Goal: Information Seeking & Learning: Learn about a topic

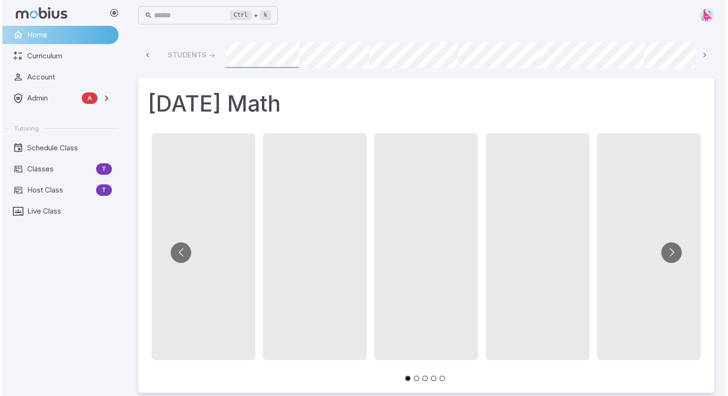
scroll to position [0, 604]
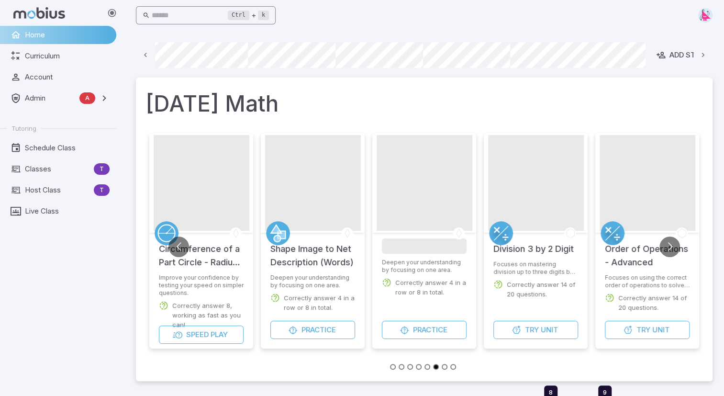
click at [176, 10] on input "text" at bounding box center [190, 15] width 77 height 19
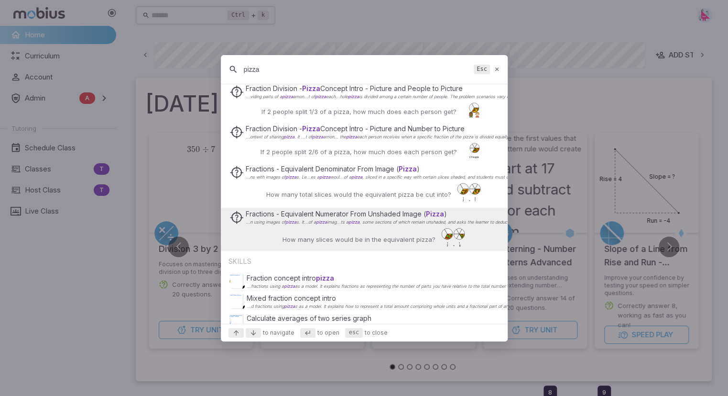
scroll to position [319, 0]
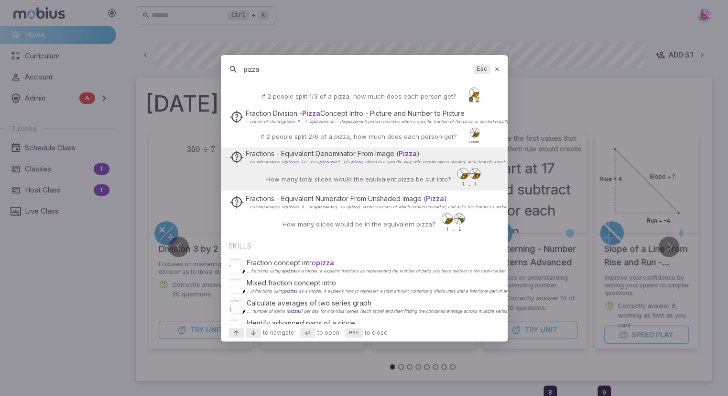
type input "pizza"
click at [328, 176] on p "How many total slices would the equivalent pizza be cut into?" at bounding box center [358, 179] width 185 height 10
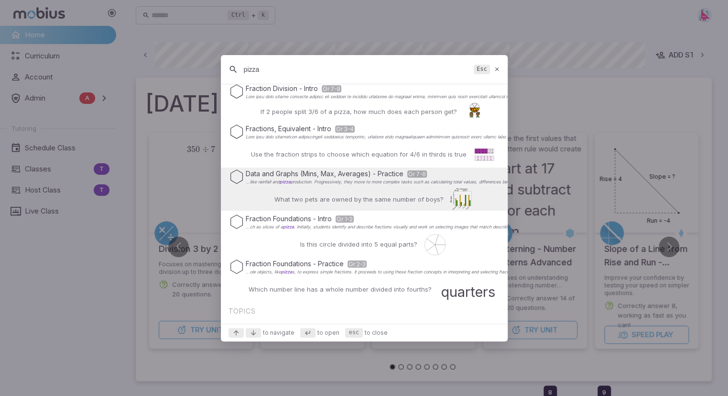
scroll to position [32, 0]
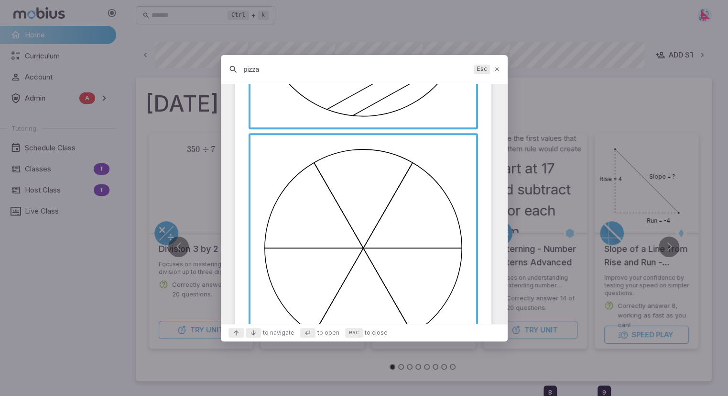
scroll to position [516, 0]
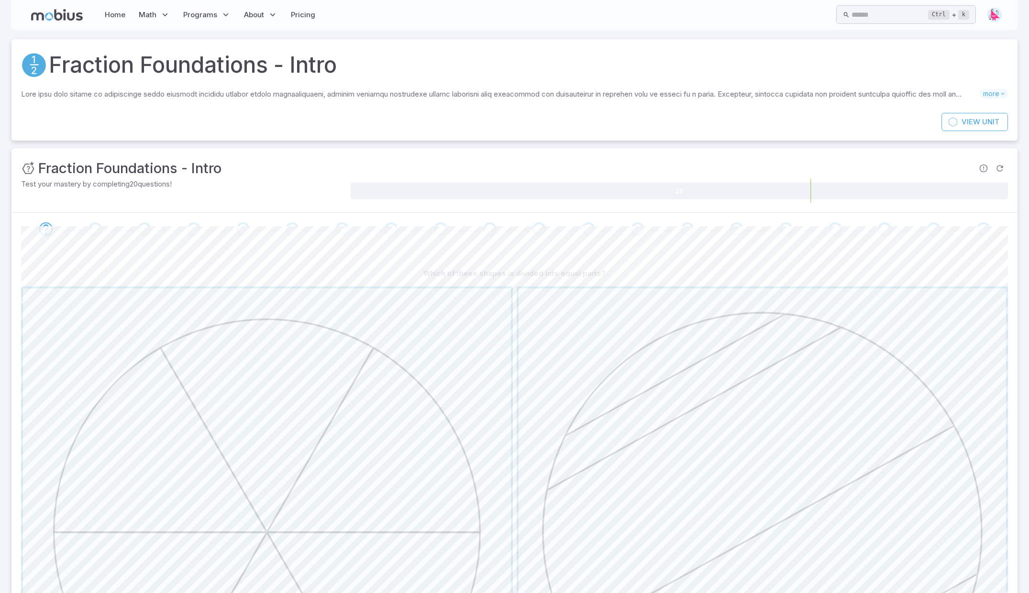
click at [211, 162] on h3 "Fraction Foundations - Intro" at bounding box center [129, 168] width 183 height 21
click at [982, 122] on span "Unit" at bounding box center [990, 122] width 17 height 11
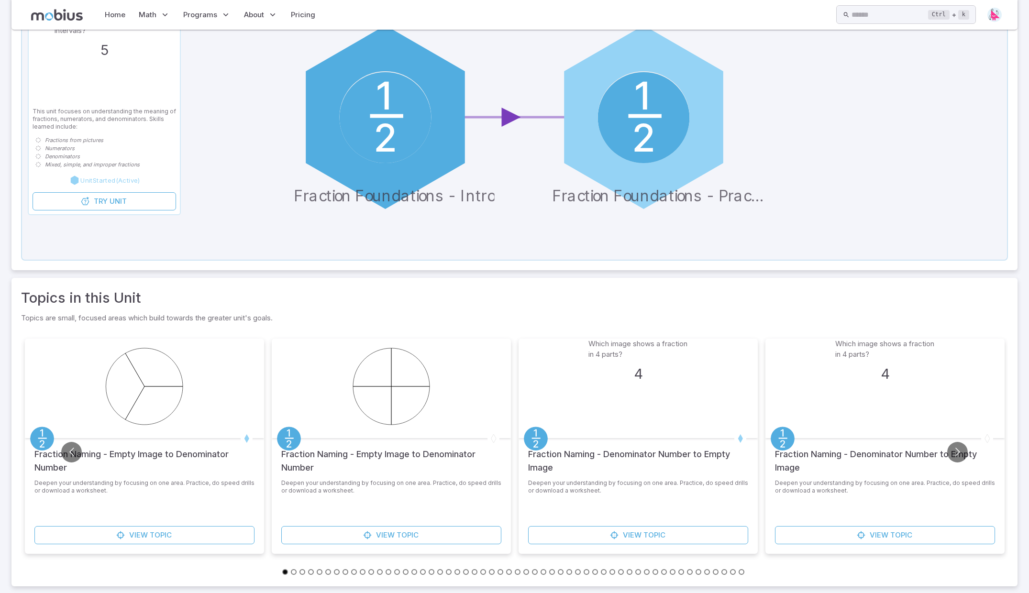
scroll to position [158, 0]
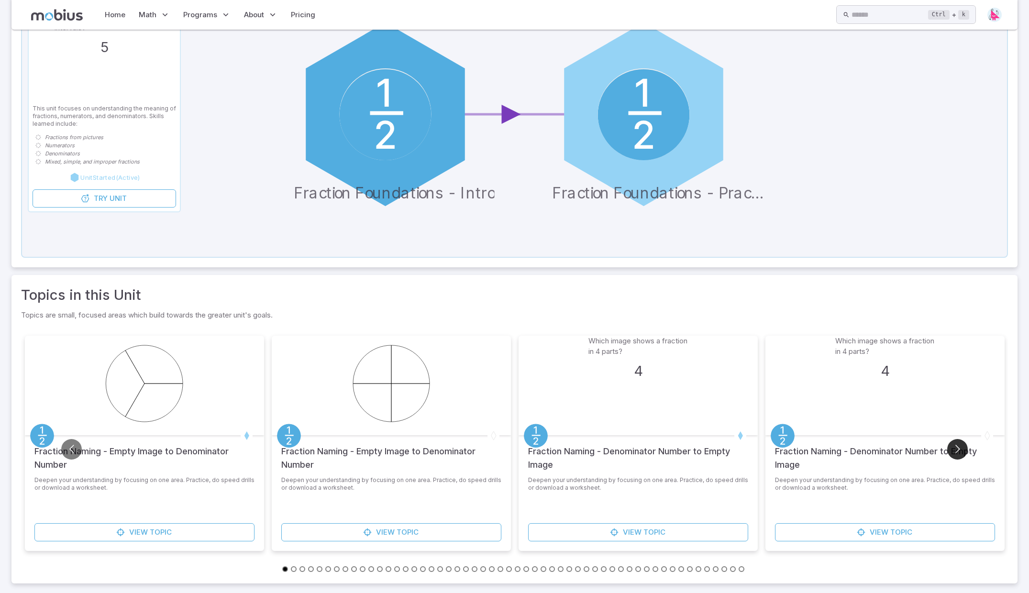
click at [962, 447] on button "Go to next slide" at bounding box center [957, 449] width 21 height 21
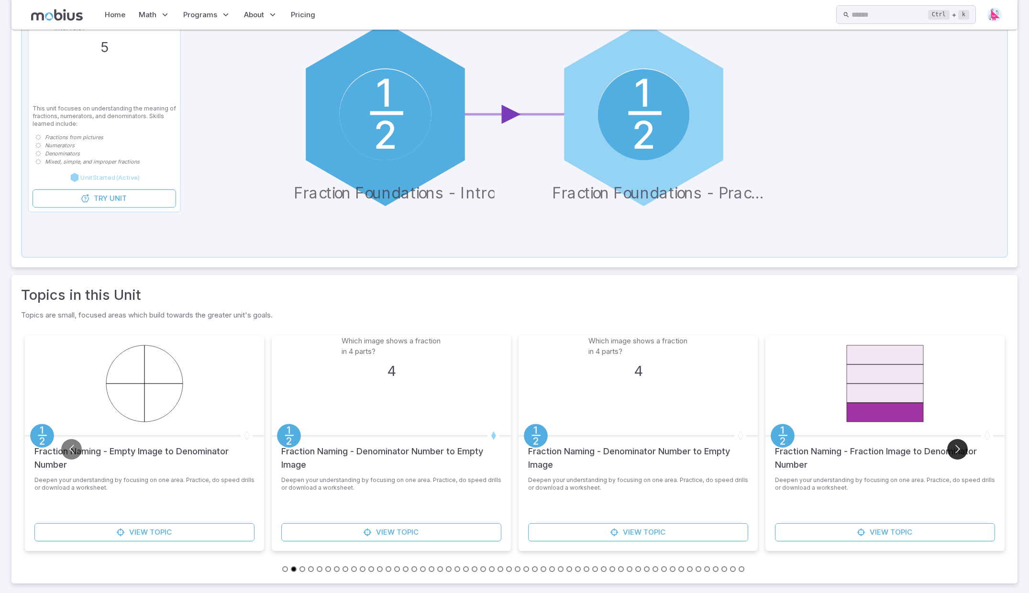
click at [962, 447] on button "Go to next slide" at bounding box center [957, 449] width 21 height 21
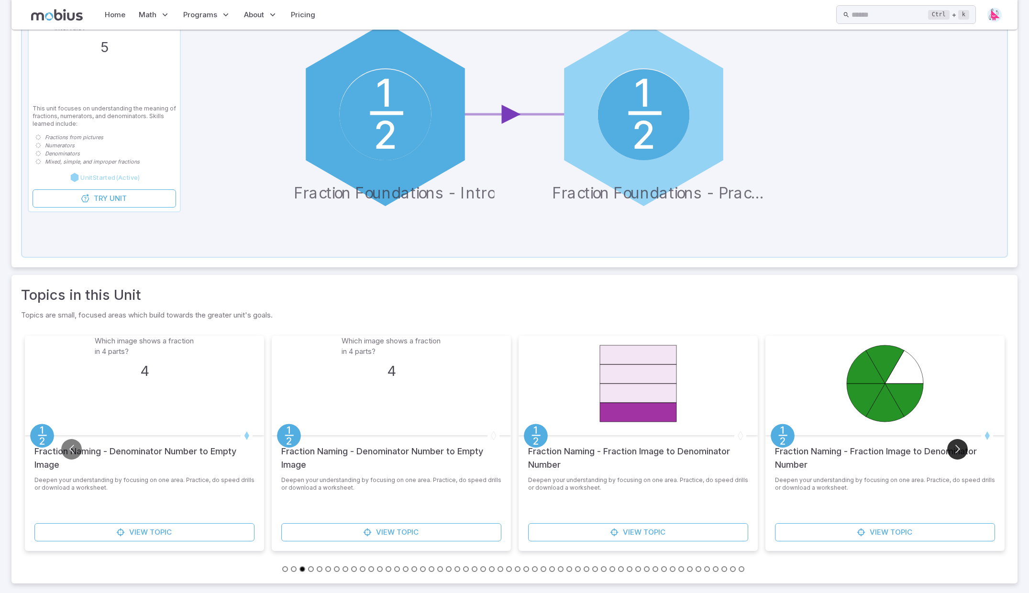
click at [962, 447] on button "Go to next slide" at bounding box center [957, 449] width 21 height 21
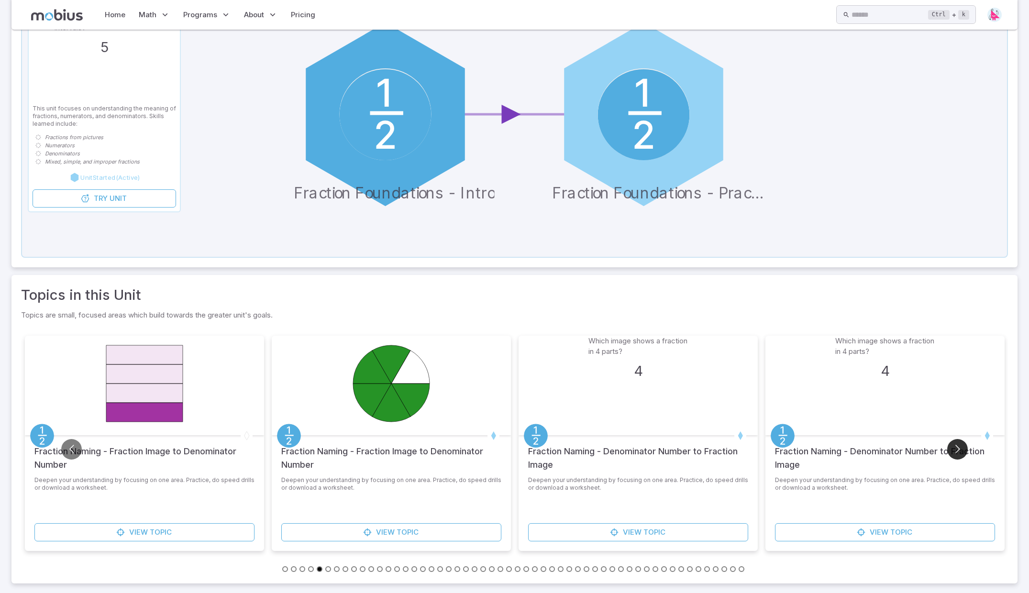
click at [962, 447] on button "Go to next slide" at bounding box center [957, 449] width 21 height 21
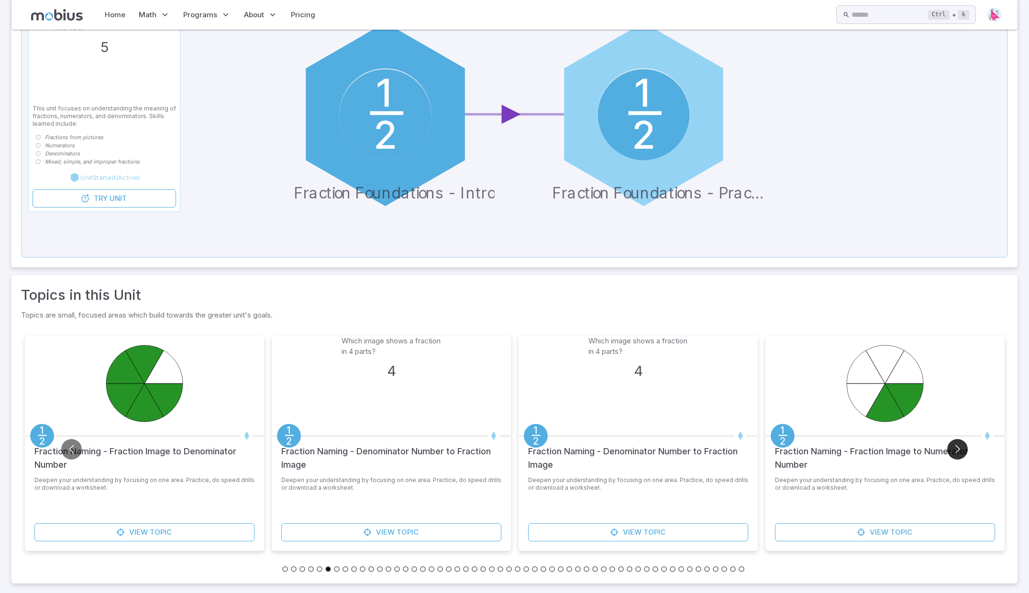
click at [962, 447] on button "Go to next slide" at bounding box center [957, 449] width 21 height 21
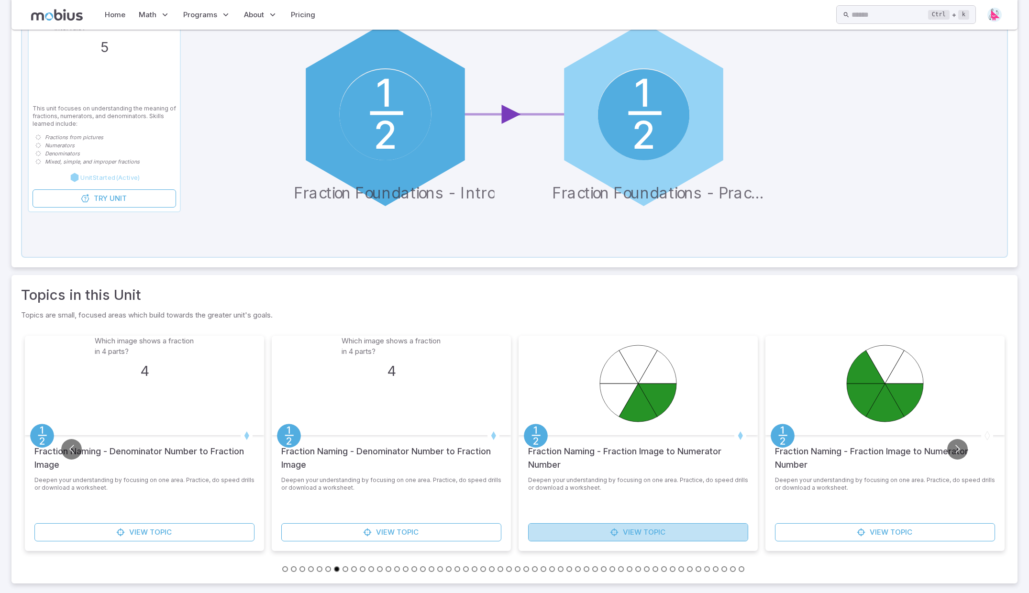
click at [646, 532] on span "Topic" at bounding box center [654, 532] width 22 height 11
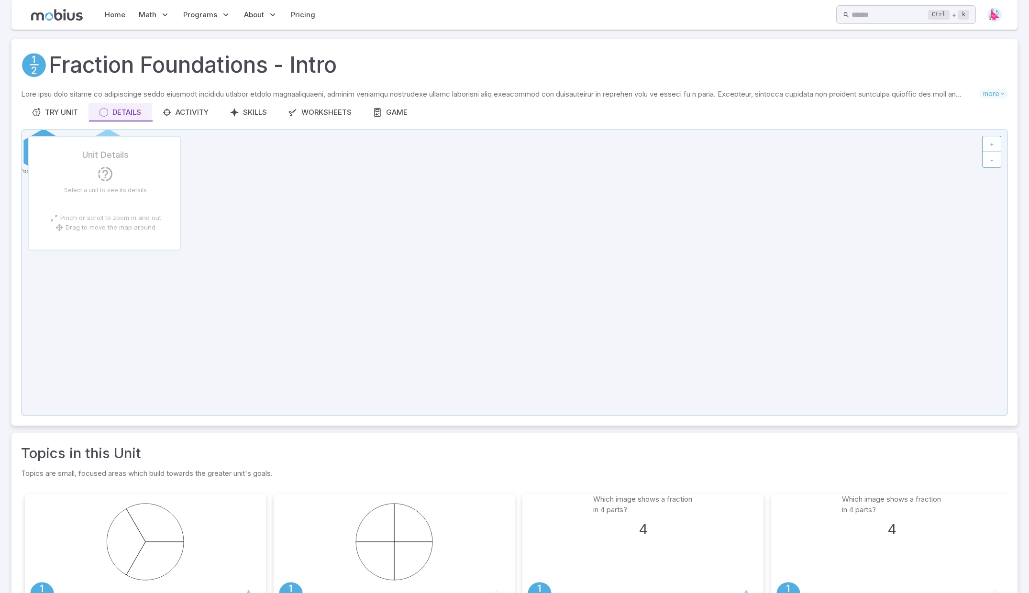
scroll to position [158, 0]
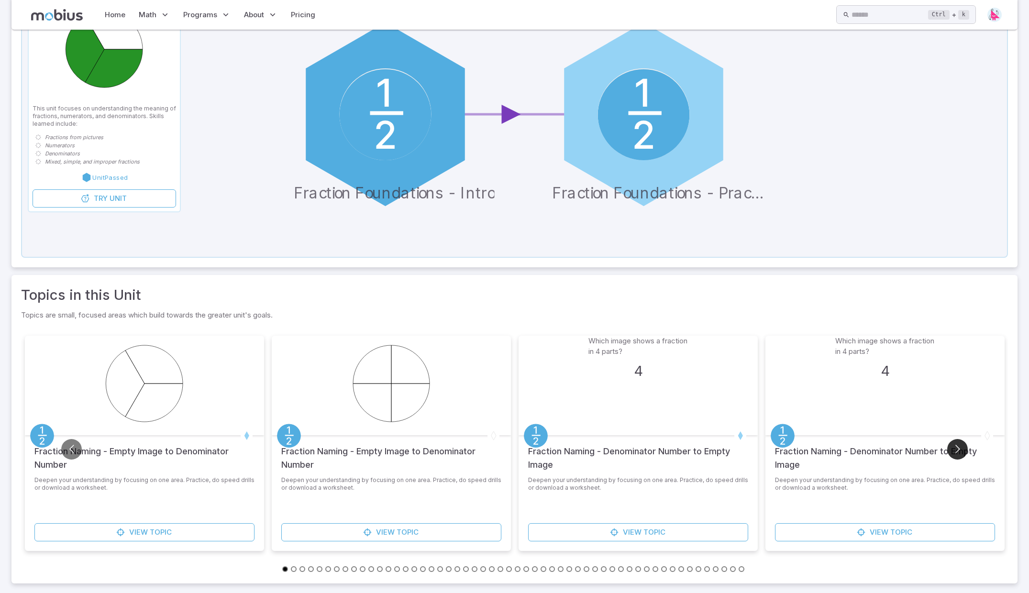
click at [960, 447] on button "Go to next slide" at bounding box center [957, 449] width 21 height 21
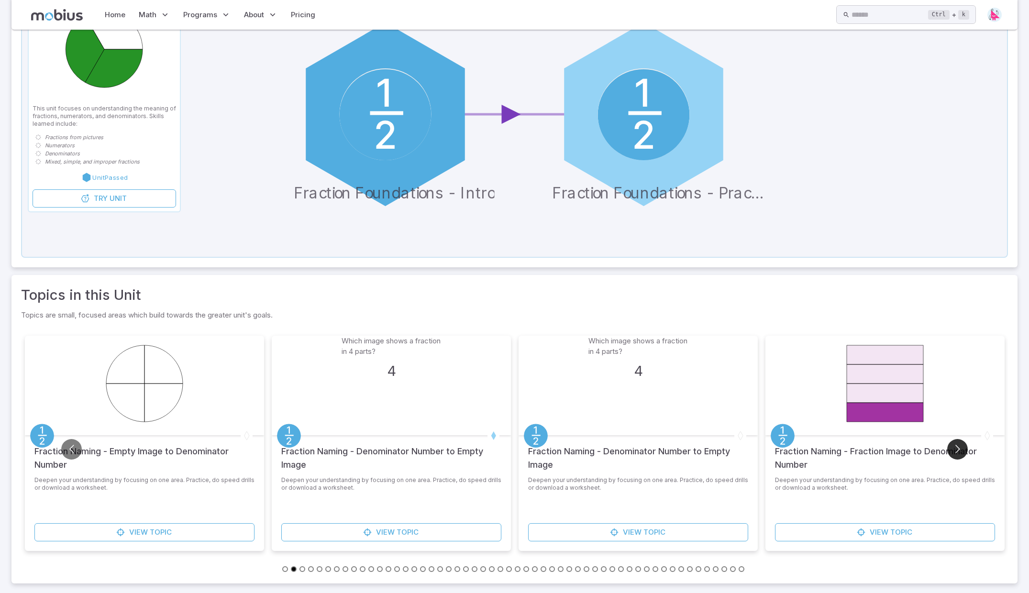
click at [963, 450] on button "Go to next slide" at bounding box center [957, 449] width 21 height 21
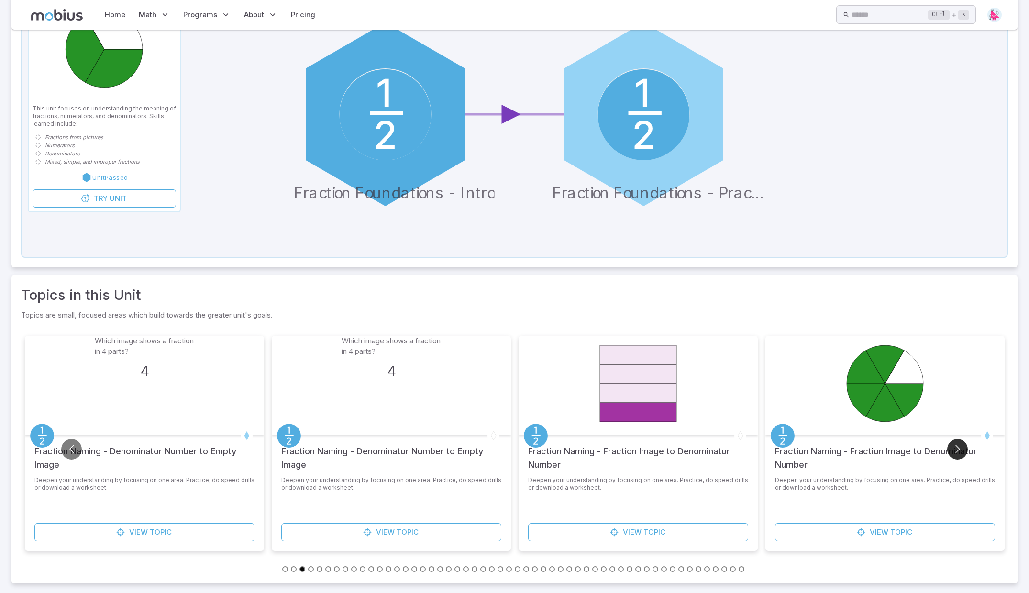
click at [963, 450] on button "Go to next slide" at bounding box center [957, 449] width 21 height 21
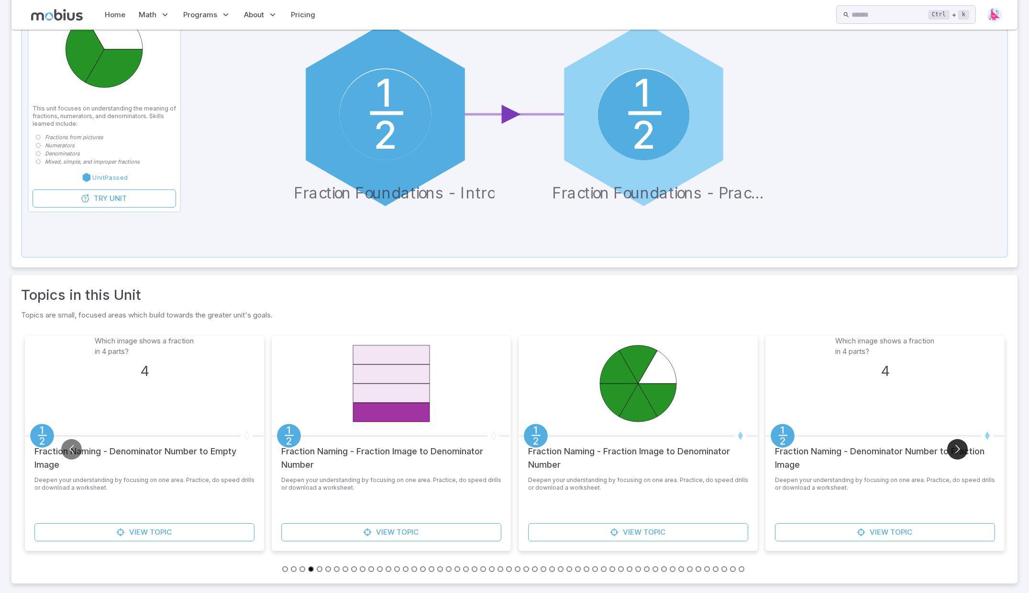
click at [963, 450] on button "Go to next slide" at bounding box center [957, 449] width 21 height 21
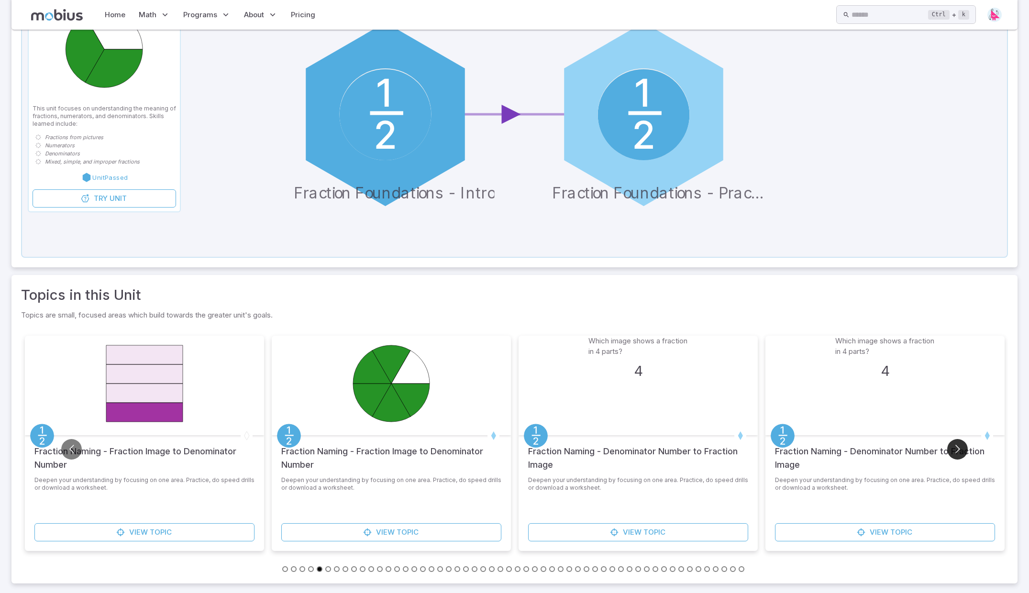
click at [963, 450] on button "Go to next slide" at bounding box center [957, 449] width 21 height 21
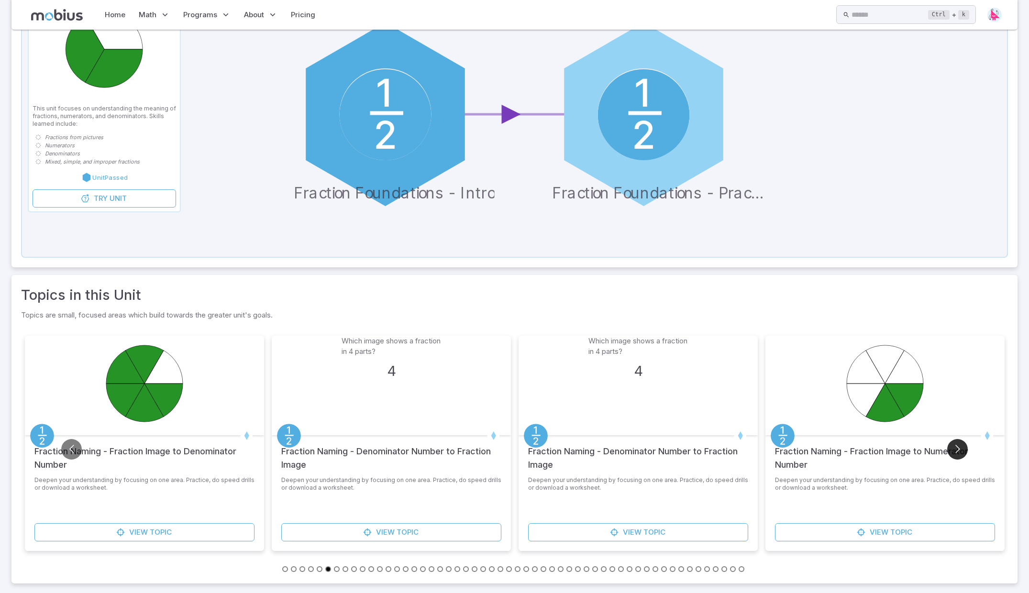
click at [963, 450] on button "Go to next slide" at bounding box center [957, 449] width 21 height 21
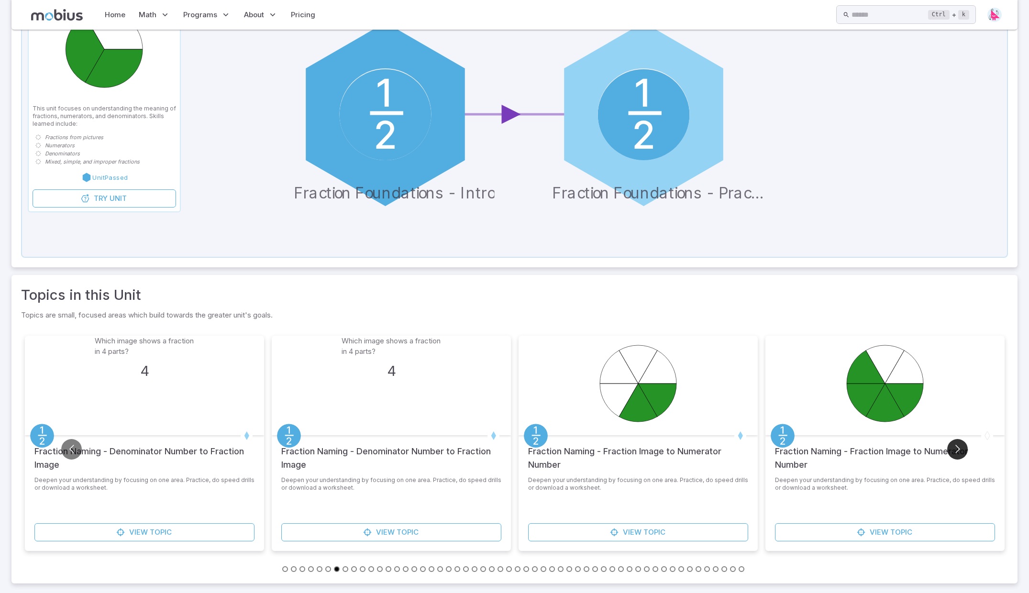
click at [963, 450] on button "Go to next slide" at bounding box center [957, 449] width 21 height 21
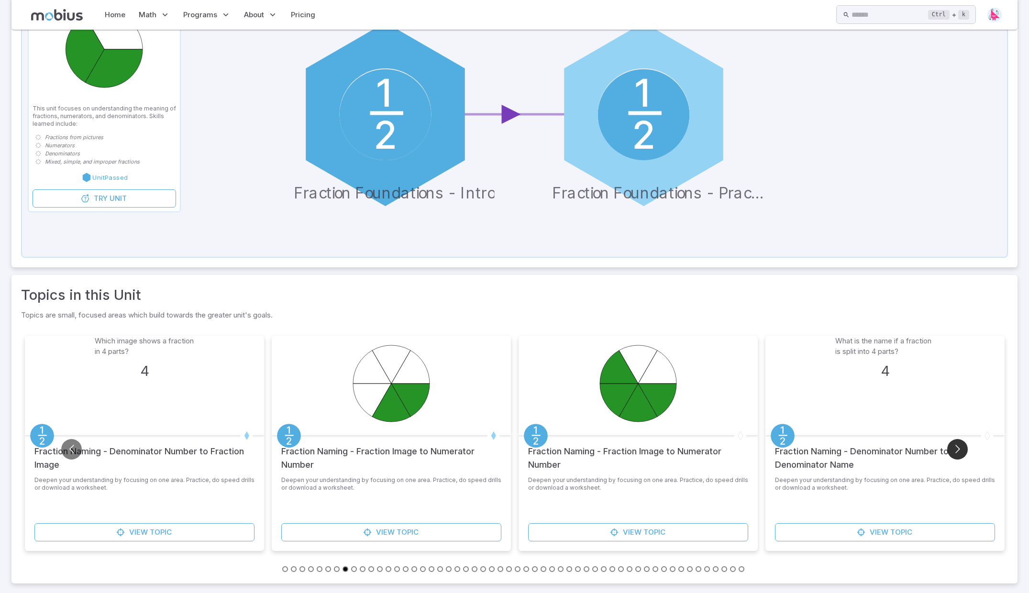
click at [963, 450] on button "Go to next slide" at bounding box center [957, 449] width 21 height 21
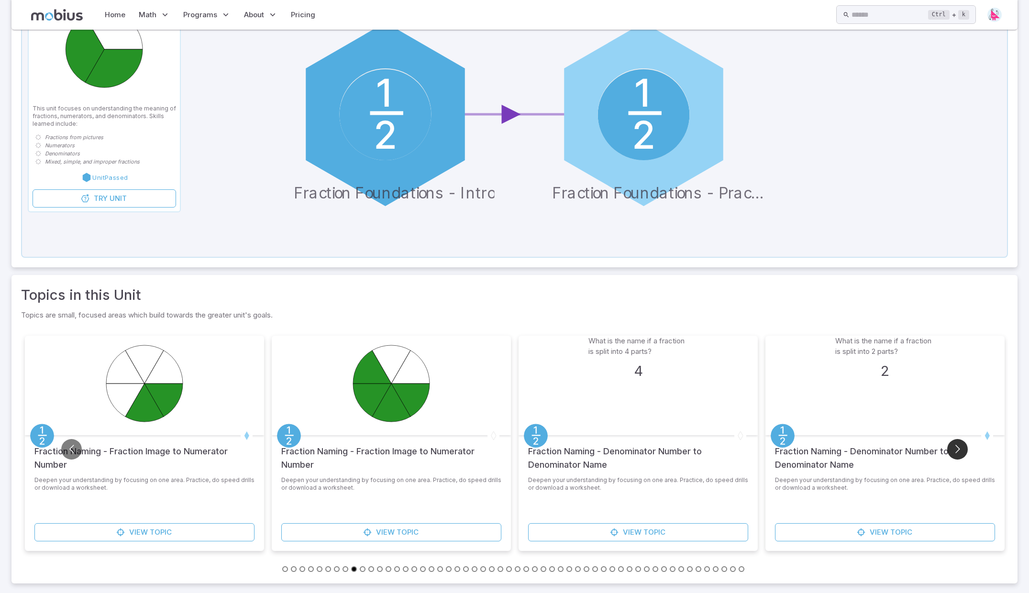
click at [963, 450] on button "Go to next slide" at bounding box center [957, 449] width 21 height 21
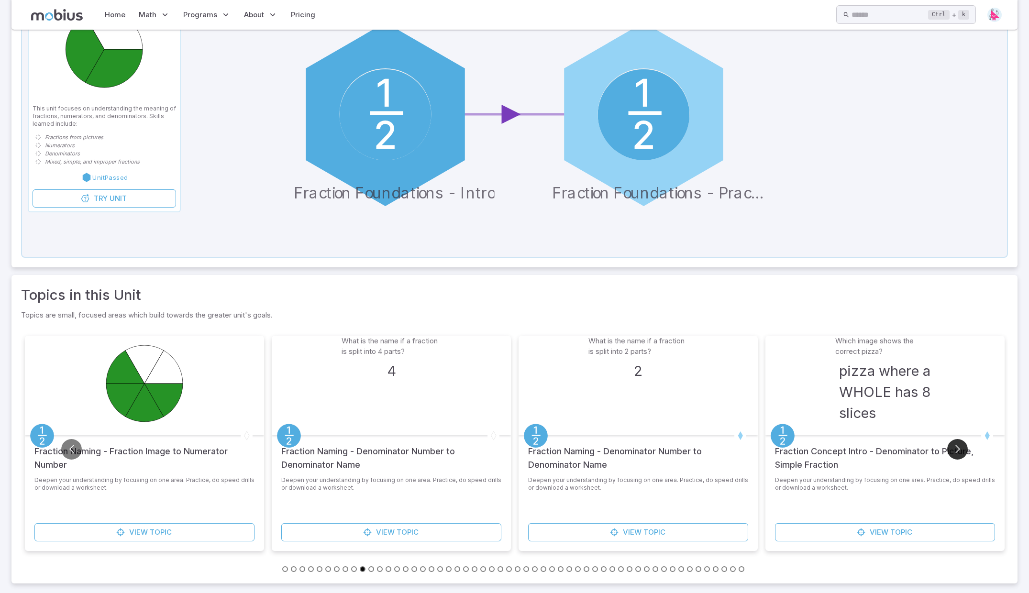
click at [963, 450] on button "Go to next slide" at bounding box center [957, 449] width 21 height 21
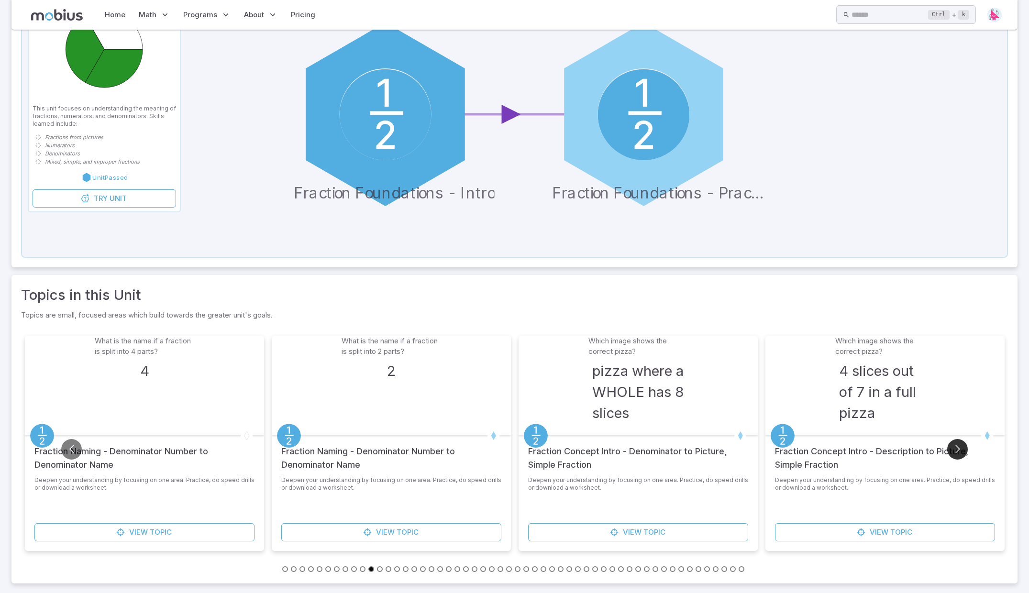
click at [963, 450] on button "Go to next slide" at bounding box center [957, 449] width 21 height 21
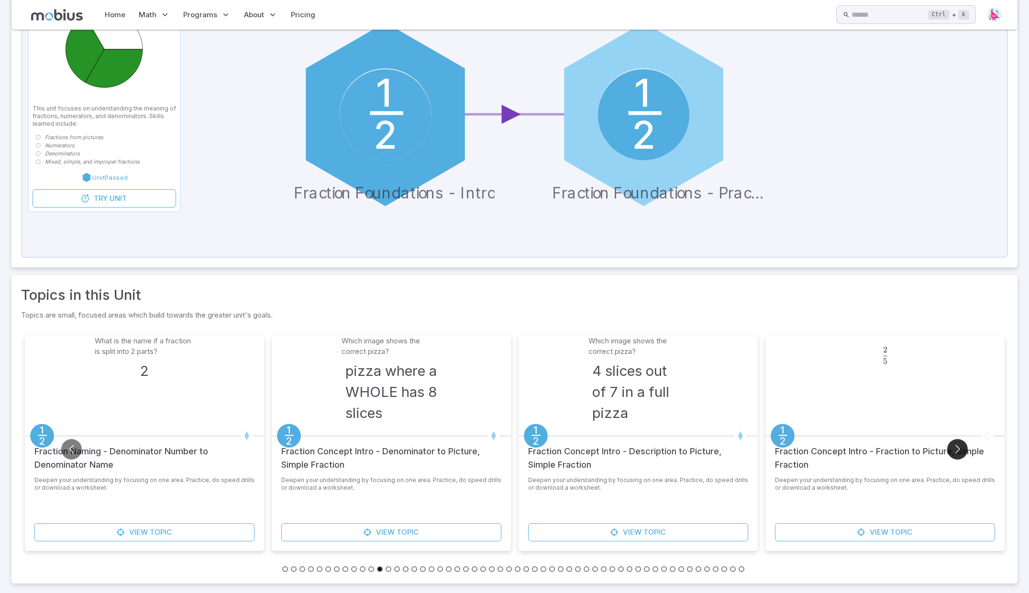
click at [963, 450] on button "Go to next slide" at bounding box center [957, 449] width 21 height 21
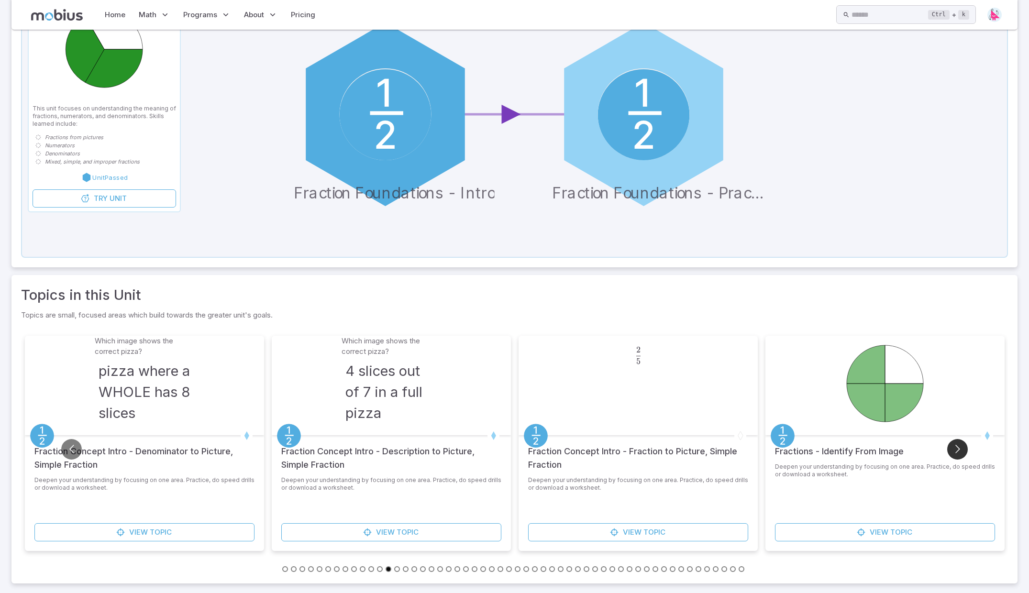
click at [963, 450] on button "Go to next slide" at bounding box center [957, 449] width 21 height 21
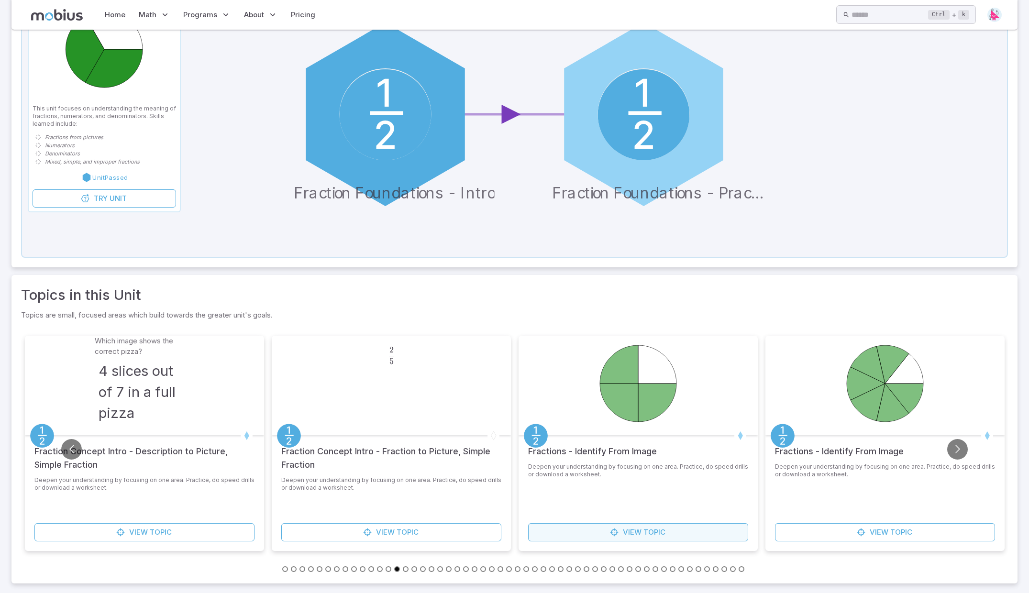
click at [639, 532] on span "View" at bounding box center [632, 532] width 19 height 11
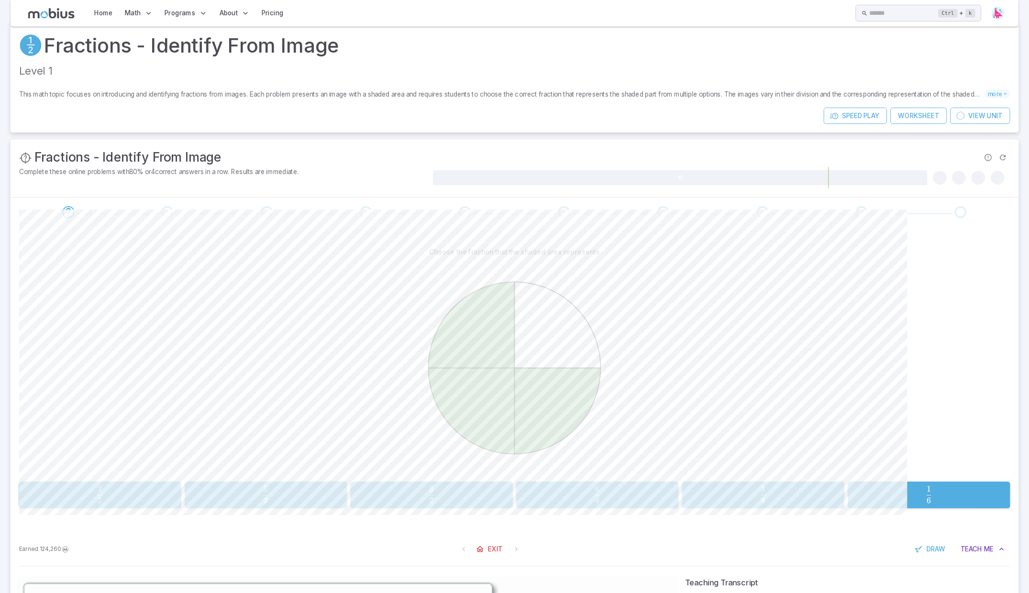
scroll to position [15, 0]
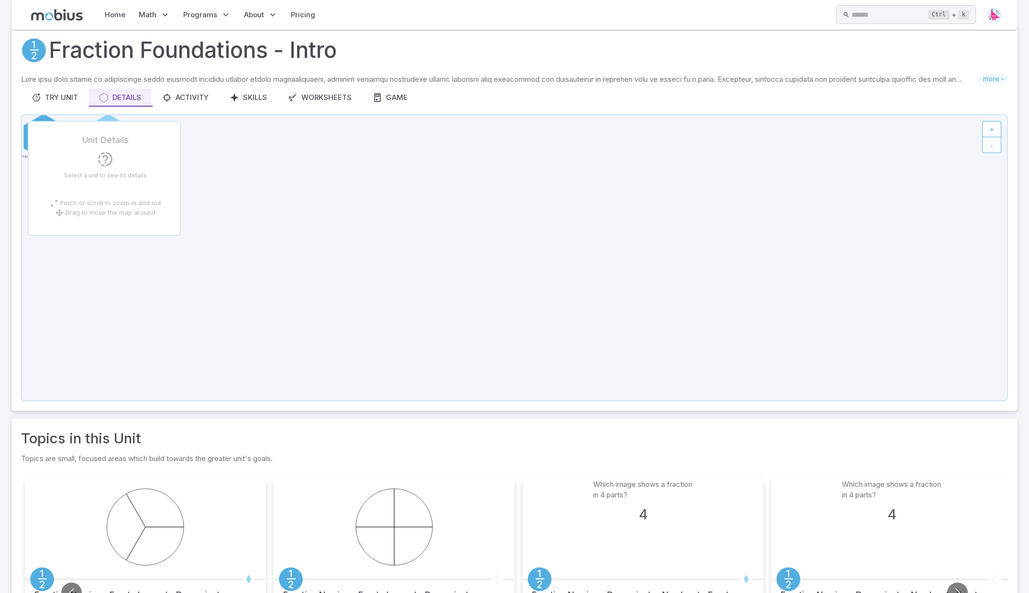
scroll to position [158, 0]
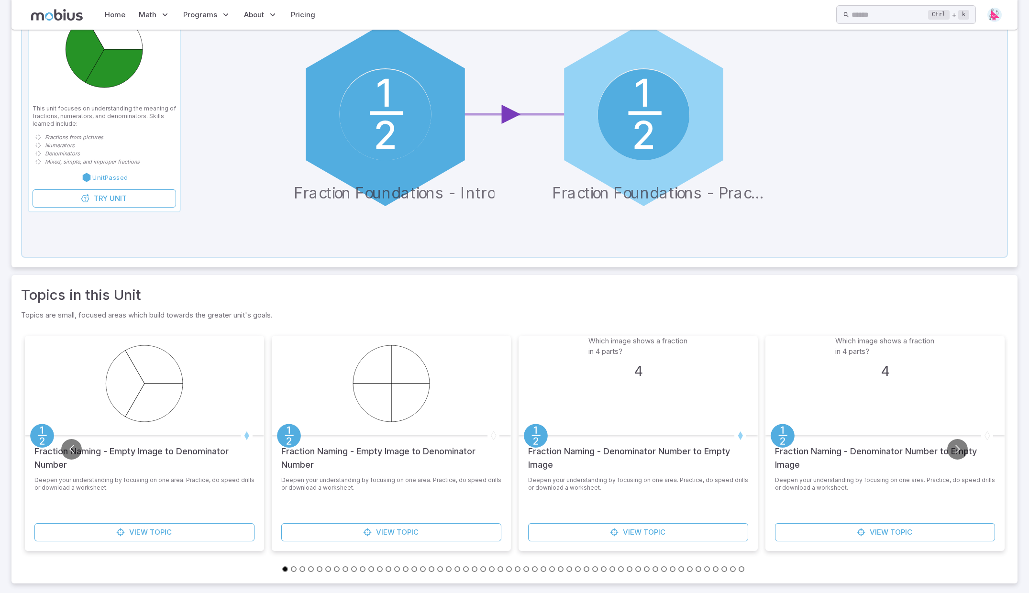
click at [636, 571] on button "Go to slide 42" at bounding box center [638, 569] width 6 height 6
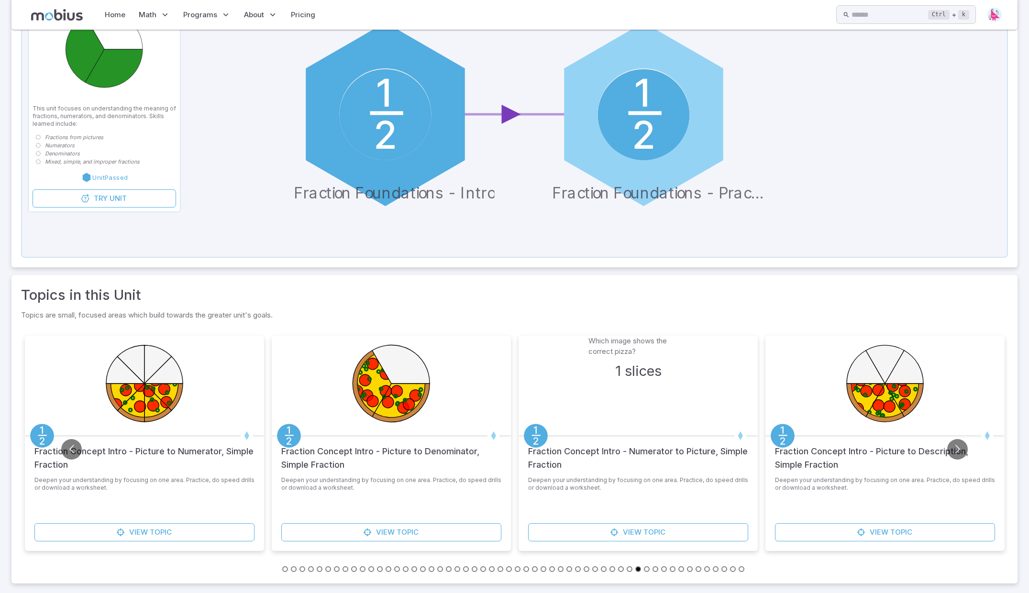
click at [691, 568] on button "Go to slide 48" at bounding box center [690, 569] width 6 height 6
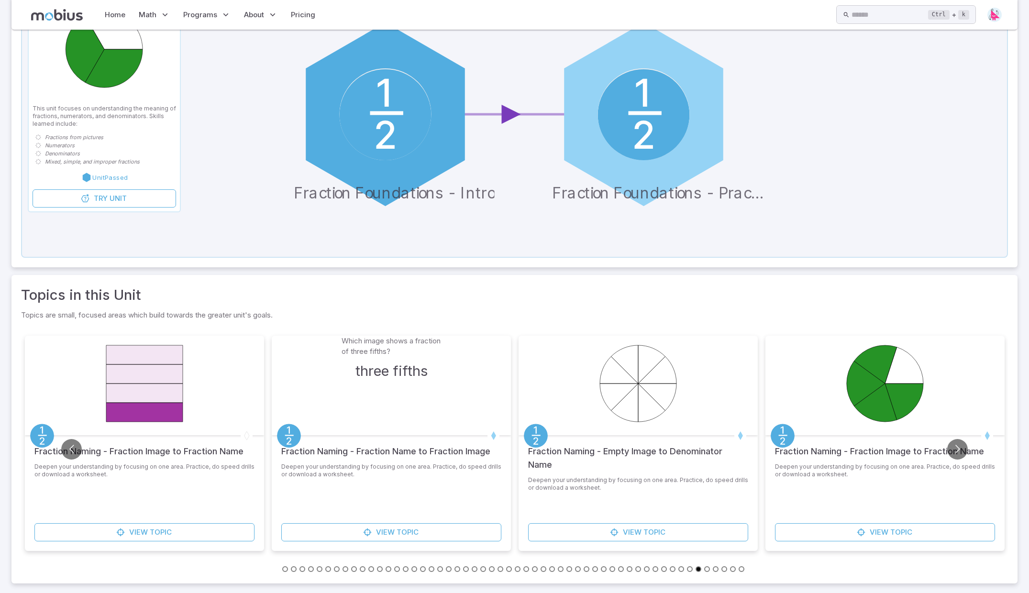
click at [733, 570] on button "Go to slide 53" at bounding box center [733, 569] width 6 height 6
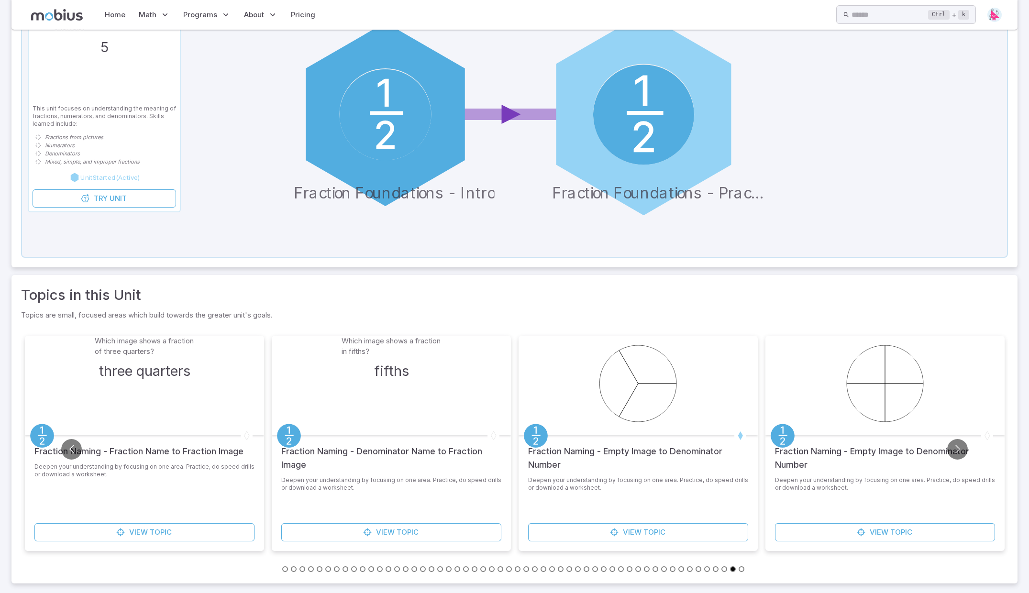
click at [675, 138] on circle at bounding box center [643, 115] width 101 height 101
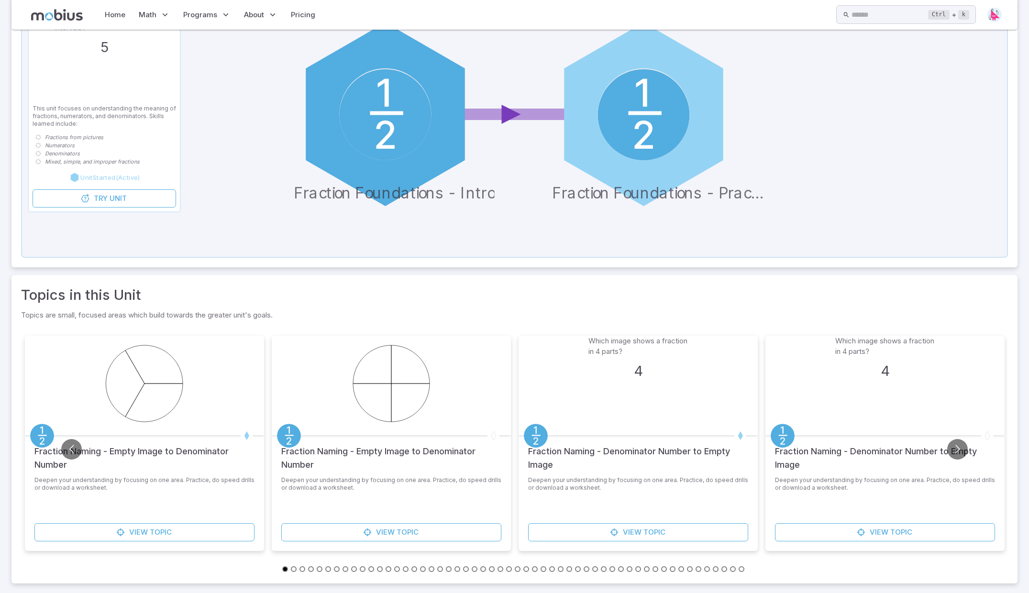
click at [672, 569] on button "Go to slide 46" at bounding box center [673, 569] width 6 height 6
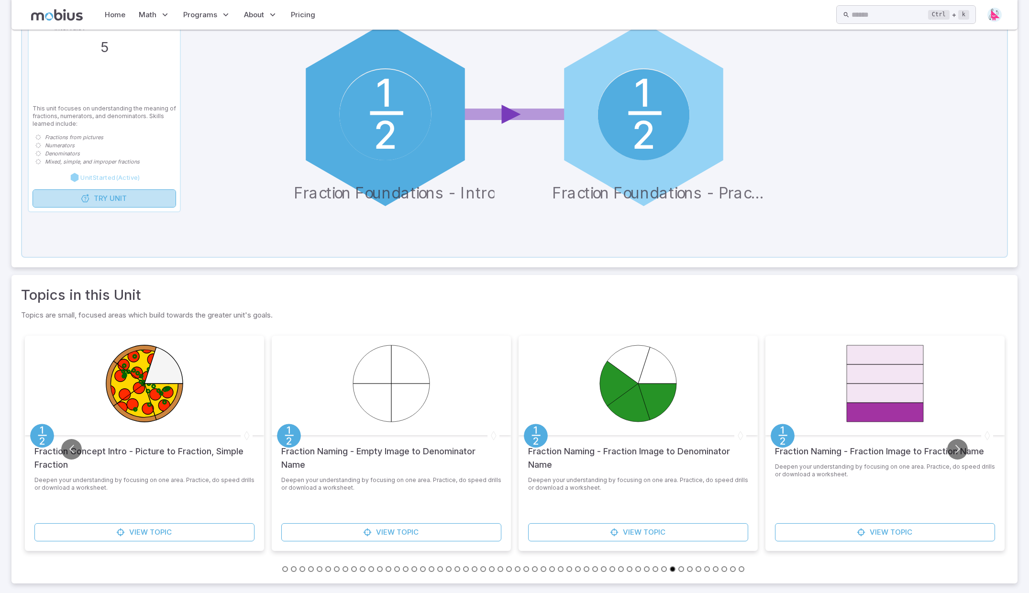
click at [111, 203] on span "Unit" at bounding box center [118, 198] width 17 height 11
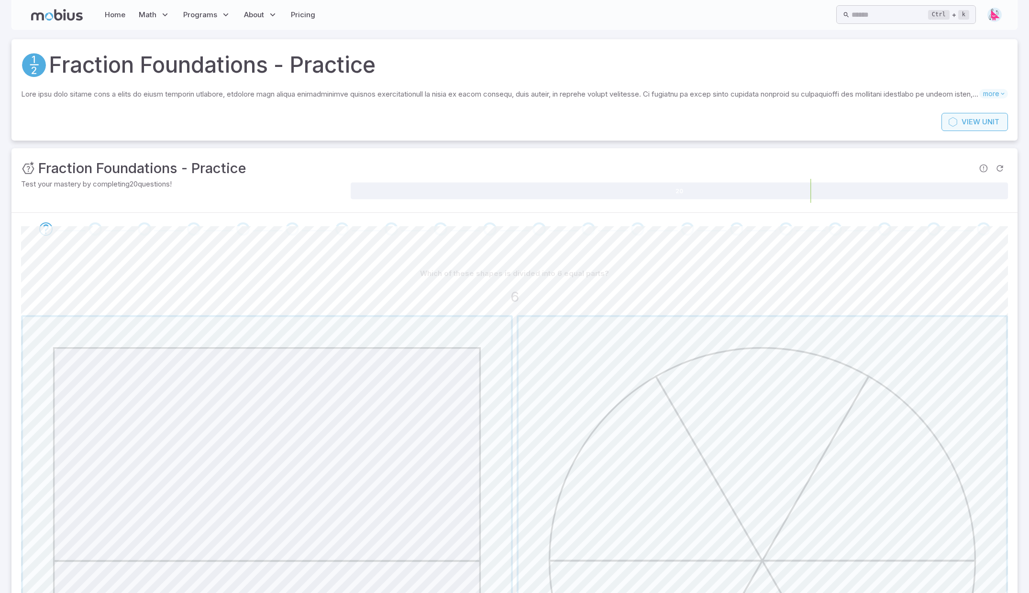
click at [979, 122] on span "View" at bounding box center [970, 122] width 19 height 11
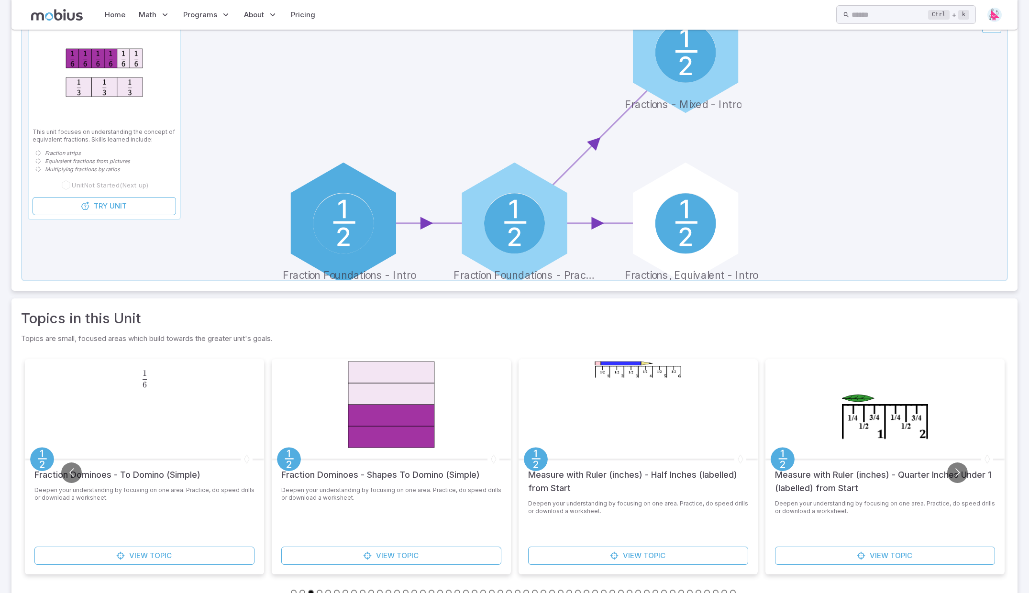
scroll to position [143, 0]
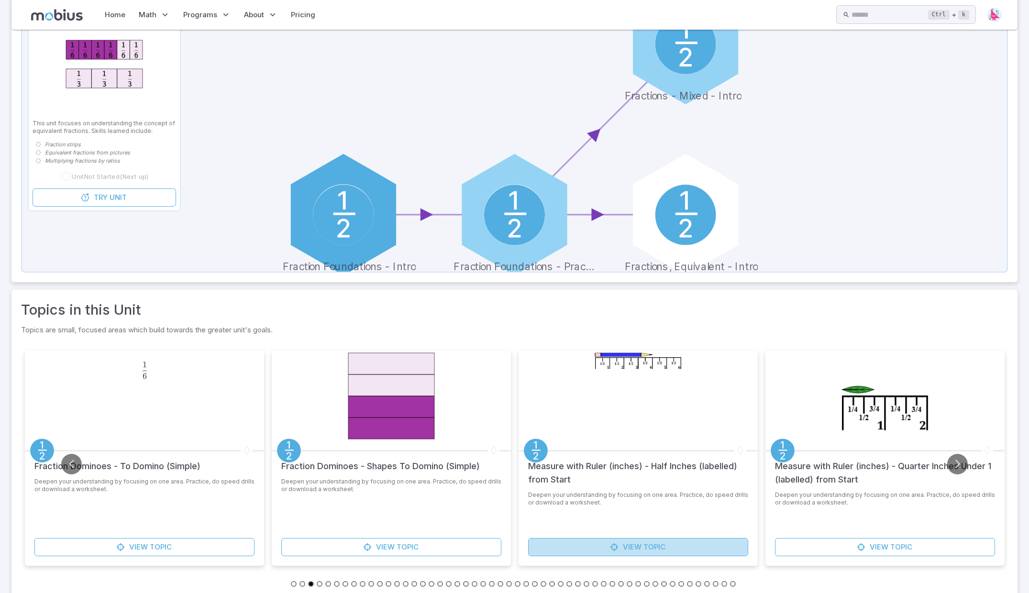
click at [639, 549] on span "View" at bounding box center [632, 547] width 19 height 11
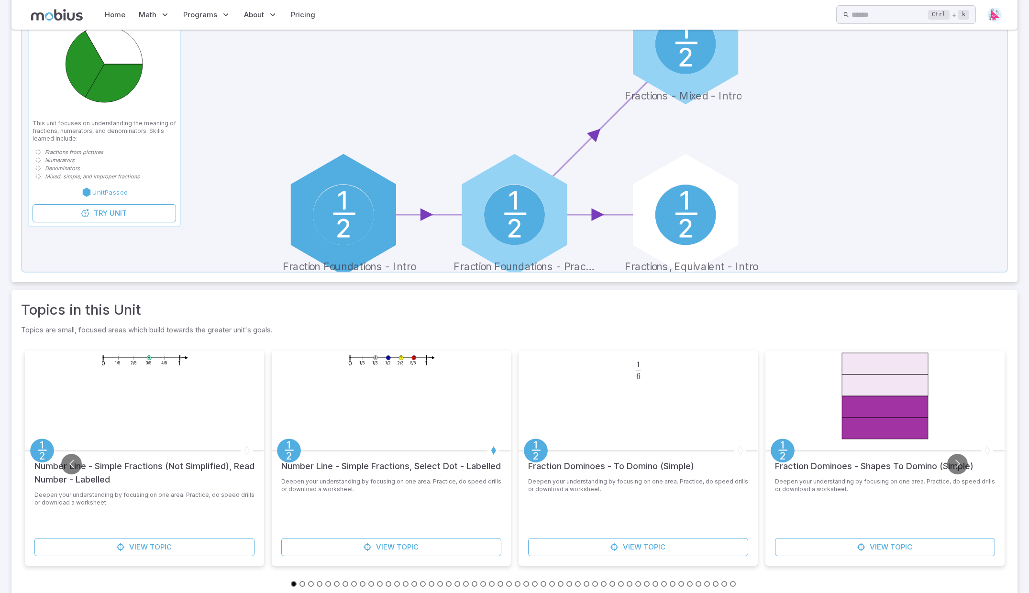
scroll to position [158, 0]
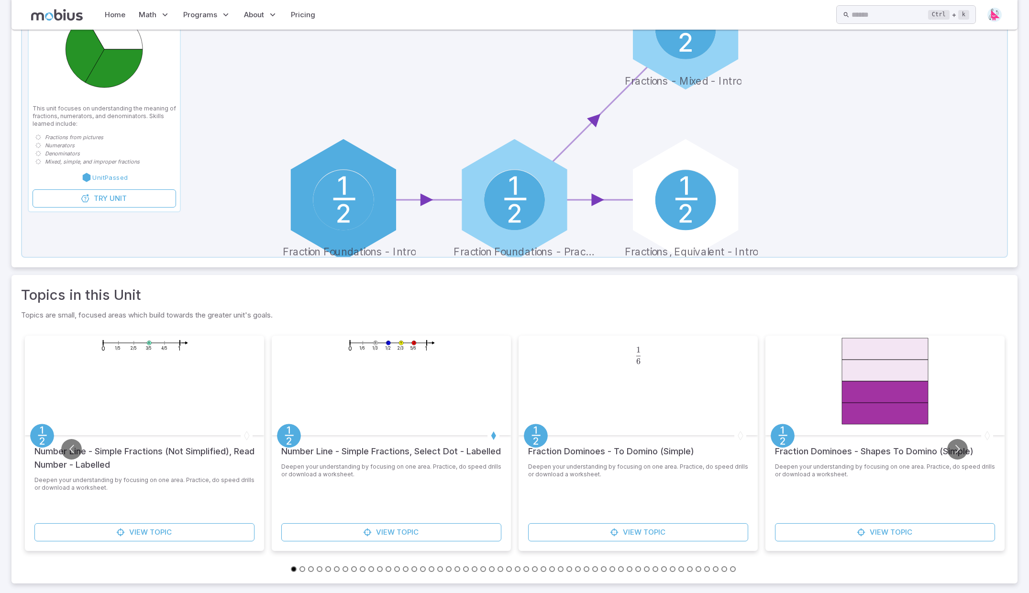
click at [421, 569] on button "Go to slide 16" at bounding box center [423, 569] width 6 height 6
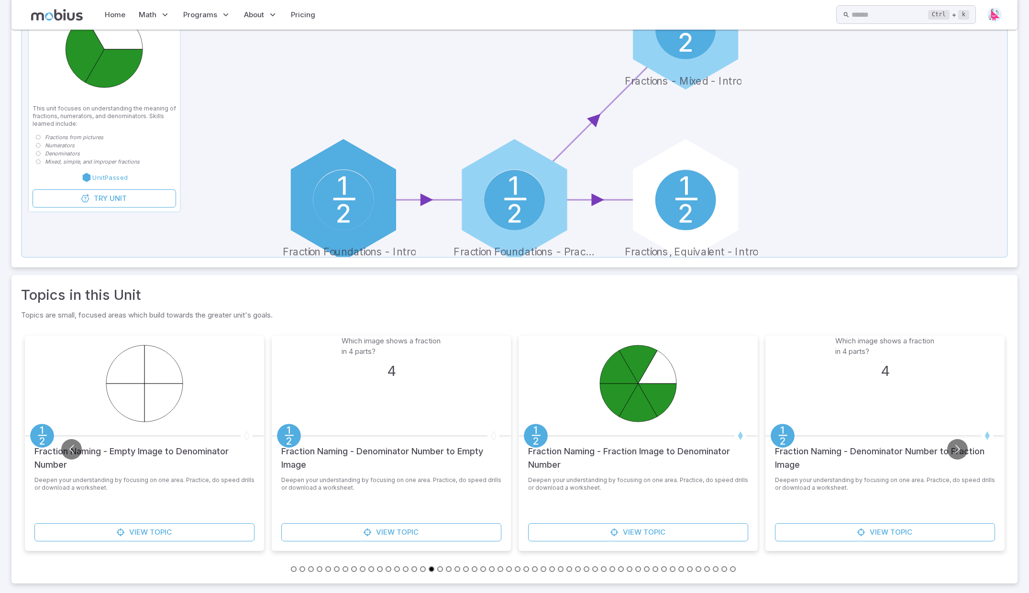
click at [559, 569] on button "Go to slide 32" at bounding box center [561, 569] width 6 height 6
click at [578, 570] on button "Go to slide 34" at bounding box center [578, 569] width 6 height 6
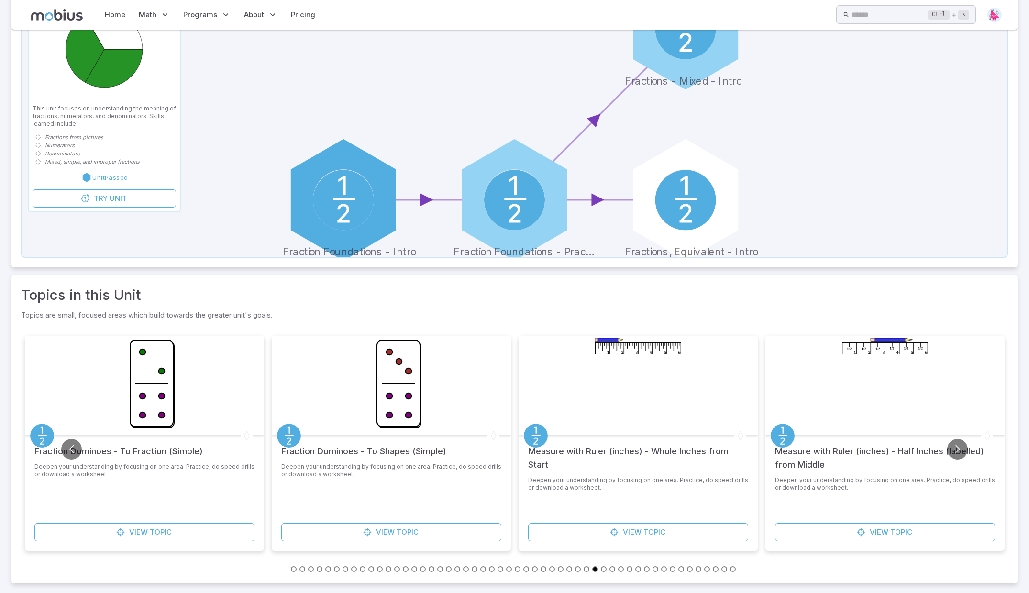
click at [673, 569] on button "Go to slide 45" at bounding box center [673, 569] width 6 height 6
click at [672, 570] on button "Go to slide 45" at bounding box center [673, 569] width 6 height 6
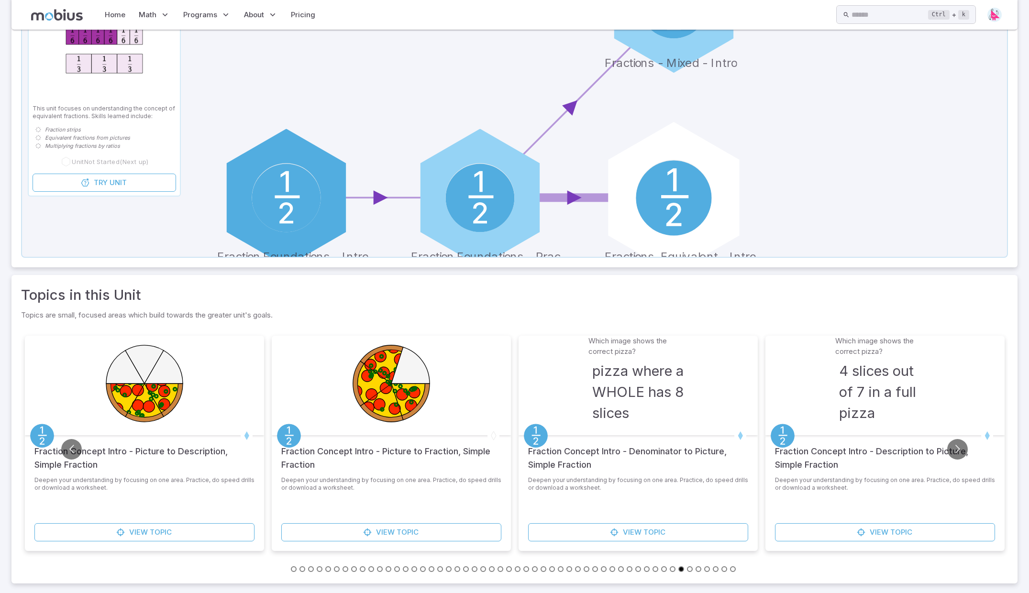
click at [693, 205] on circle at bounding box center [674, 199] width 76 height 76
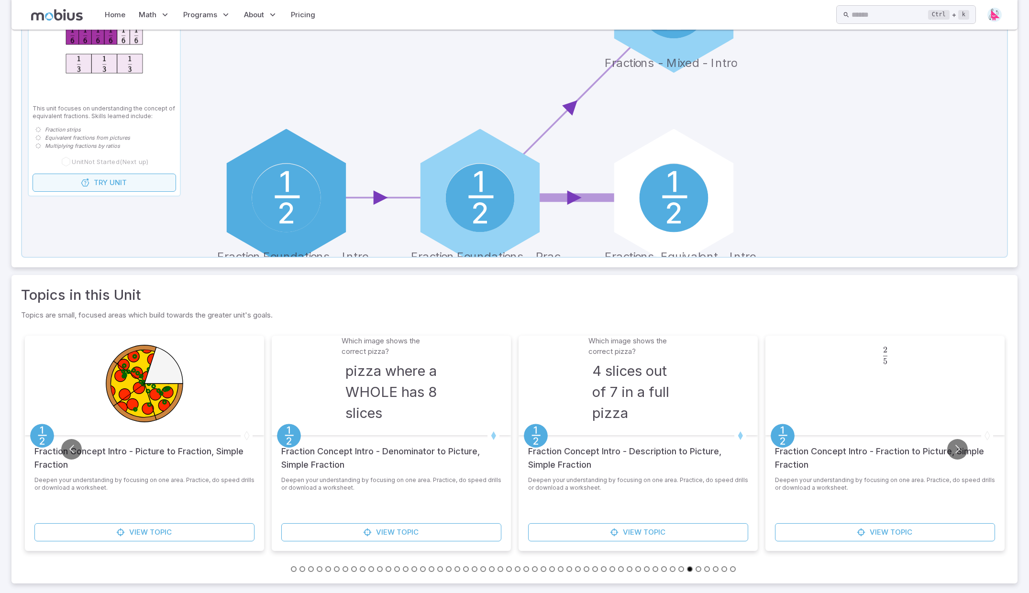
click at [124, 181] on span "Unit" at bounding box center [118, 182] width 17 height 11
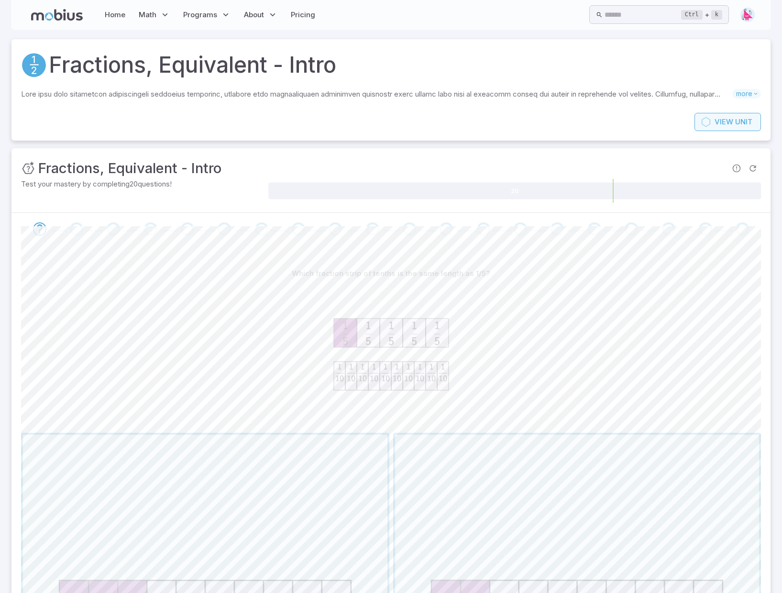
click at [730, 124] on span "View" at bounding box center [724, 122] width 19 height 11
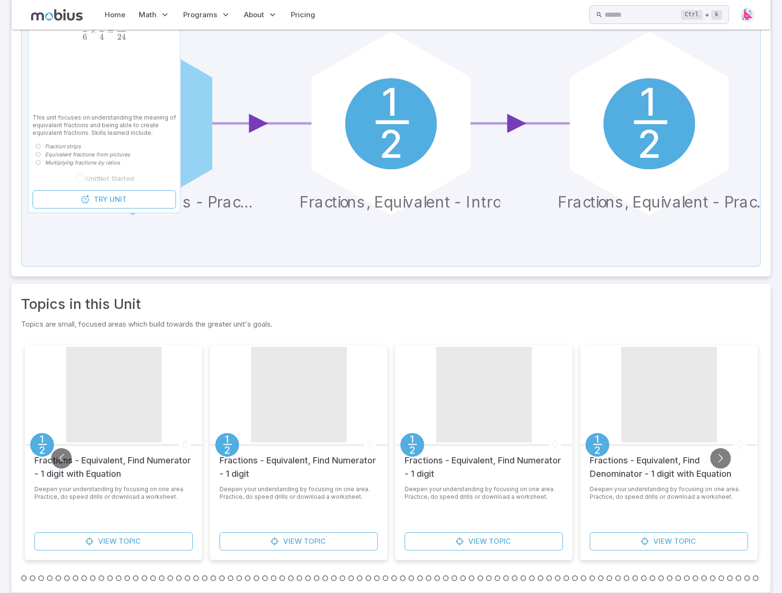
scroll to position [158, 0]
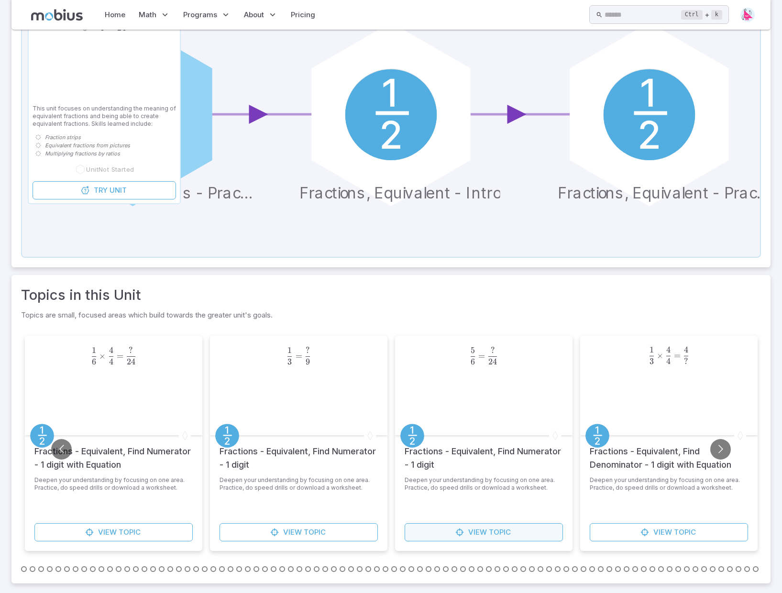
click at [481, 535] on span "View" at bounding box center [477, 532] width 19 height 11
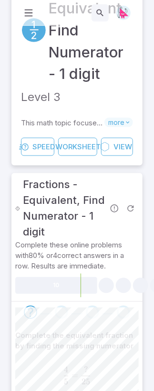
scroll to position [159, 0]
